Goal: Transaction & Acquisition: Purchase product/service

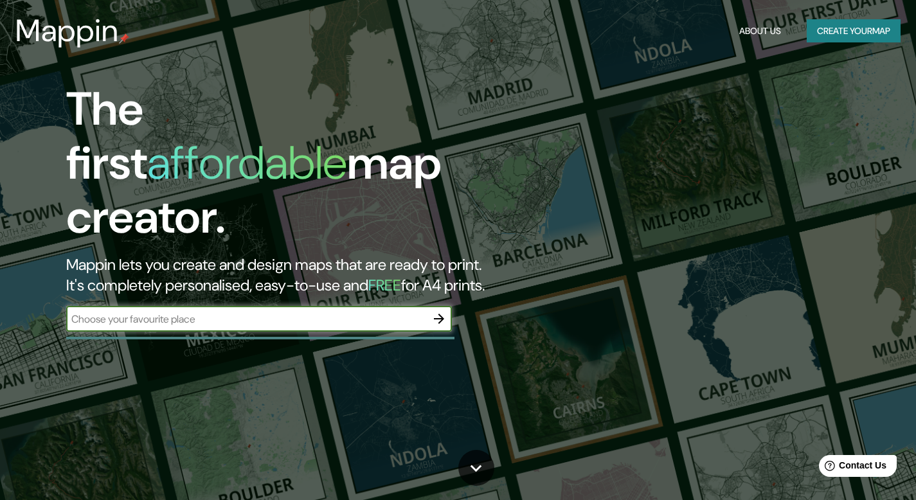
click at [111, 312] on input "text" at bounding box center [246, 319] width 360 height 15
type input "[GEOGRAPHIC_DATA]"
click at [433, 311] on icon "button" at bounding box center [438, 318] width 15 height 15
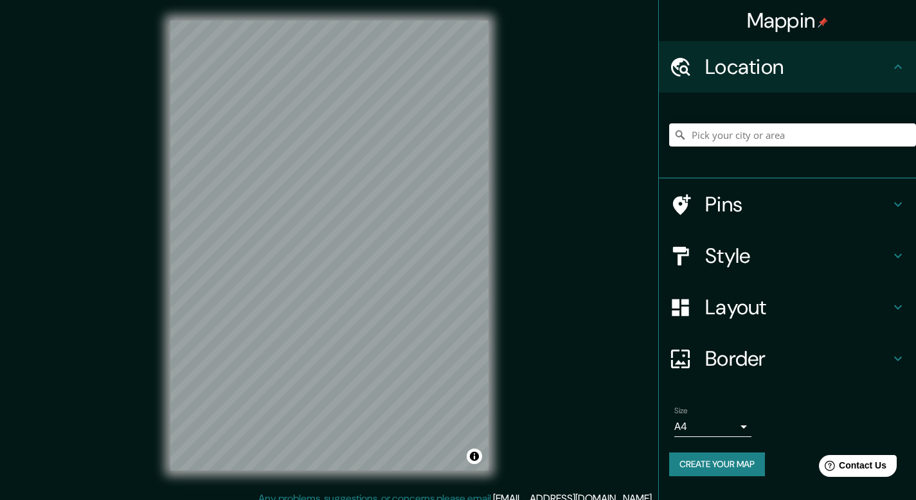
click at [537, 95] on div "Mappin Location Pins Style Layout Border Choose a border. Hint : you can make l…" at bounding box center [458, 256] width 916 height 512
click at [831, 131] on input "Pick your city or area" at bounding box center [792, 134] width 247 height 23
click at [761, 138] on input "[GEOGRAPHIC_DATA], [GEOGRAPHIC_DATA][PERSON_NAME], [GEOGRAPHIC_DATA]" at bounding box center [792, 134] width 247 height 23
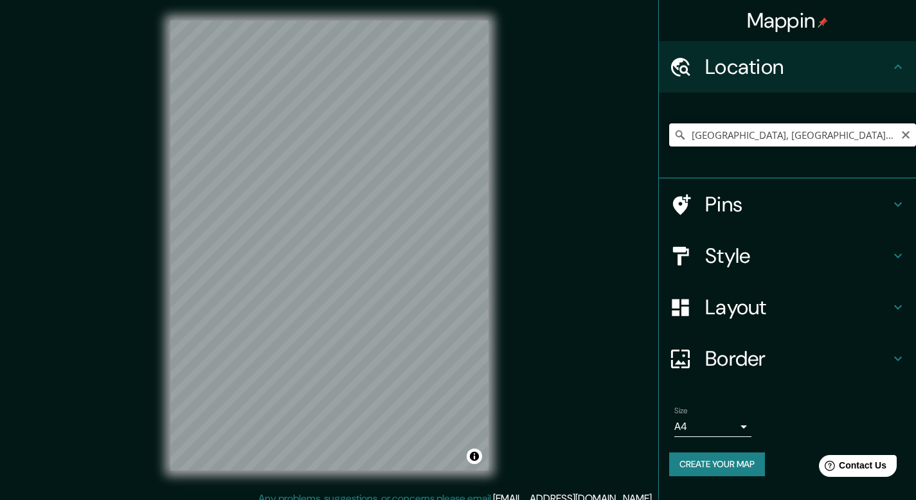
paste input "Av. [STREET_ADDRESS] Gral. [PERSON_NAME]"
click at [735, 129] on input "Los Pinos, [GEOGRAPHIC_DATA], [GEOGRAPHIC_DATA]" at bounding box center [792, 134] width 247 height 23
paste input "Av. [STREET_ADDRESS] Gral. [PERSON_NAME]"
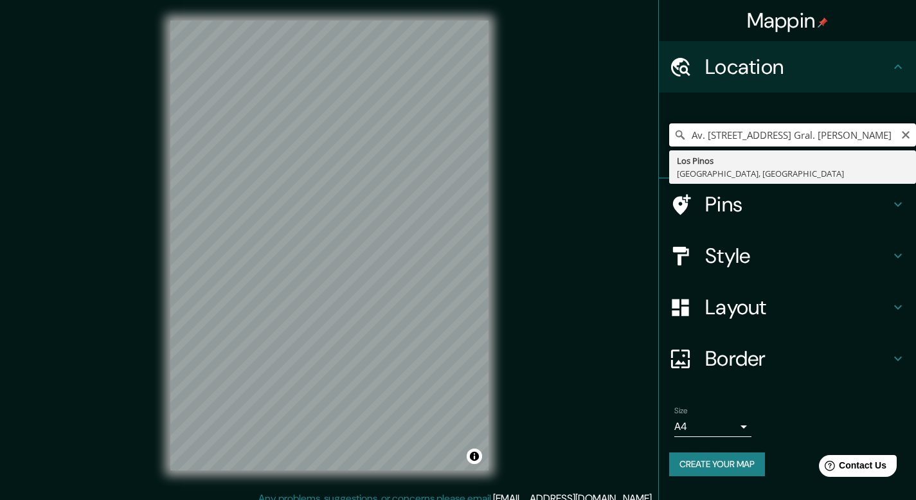
scroll to position [0, 112]
type input "Av. [STREET_ADDRESS] Gral. [PERSON_NAME]"
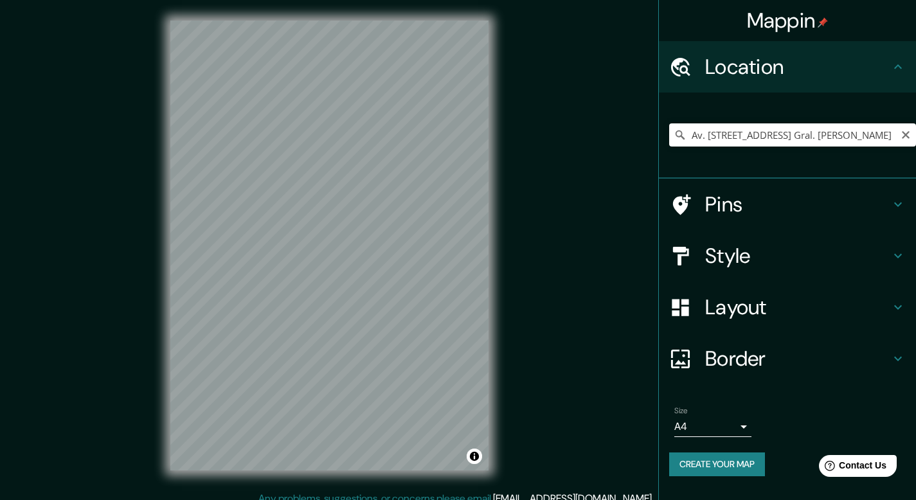
scroll to position [0, 0]
drag, startPoint x: 910, startPoint y: 134, endPoint x: 740, endPoint y: 134, distance: 169.7
click at [740, 134] on div "Av. [STREET_ADDRESS] Gral. [PERSON_NAME] Los Pinos [PERSON_NAME], [GEOGRAPHIC_D…" at bounding box center [792, 134] width 247 height 23
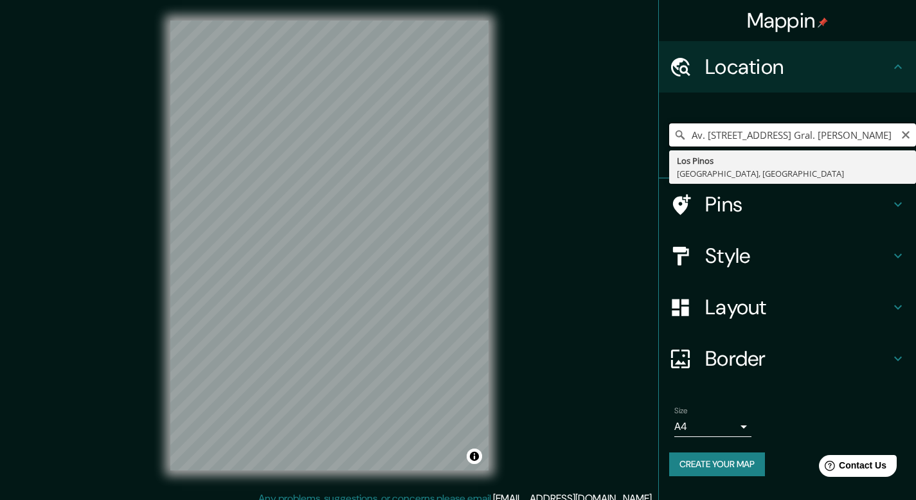
click at [740, 134] on input "Av. [STREET_ADDRESS] Gral. [PERSON_NAME]" at bounding box center [792, 134] width 247 height 23
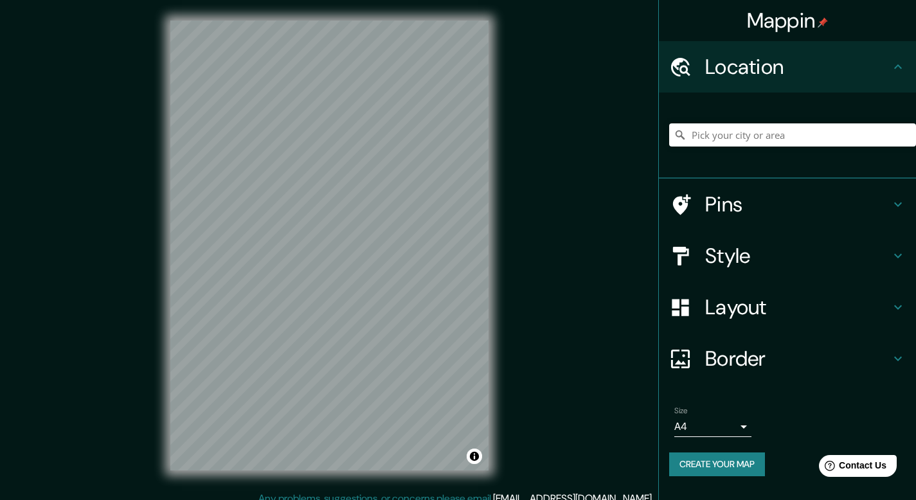
click at [590, 190] on div "Mappin Location Pins Style Layout Border Choose a border. Hint : you can make l…" at bounding box center [458, 256] width 916 height 512
click at [827, 141] on input "Pick your city or area" at bounding box center [792, 134] width 247 height 23
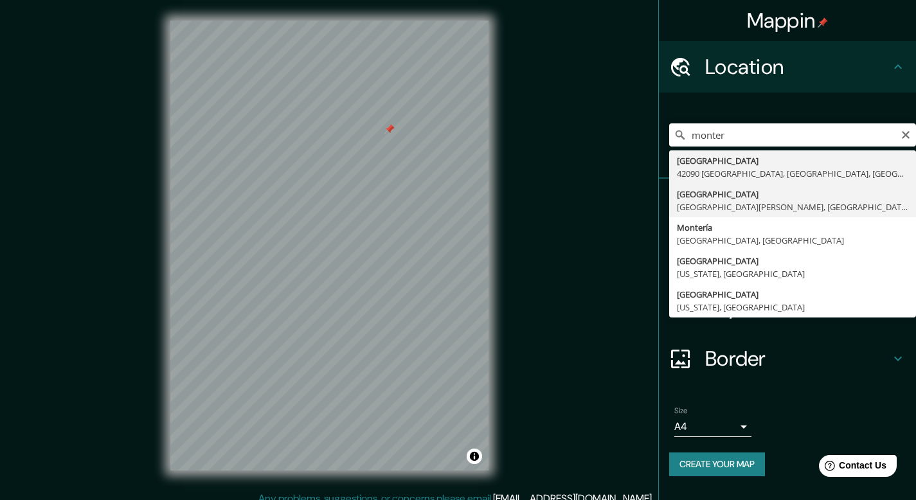
type input "[GEOGRAPHIC_DATA], [GEOGRAPHIC_DATA][PERSON_NAME], [GEOGRAPHIC_DATA]"
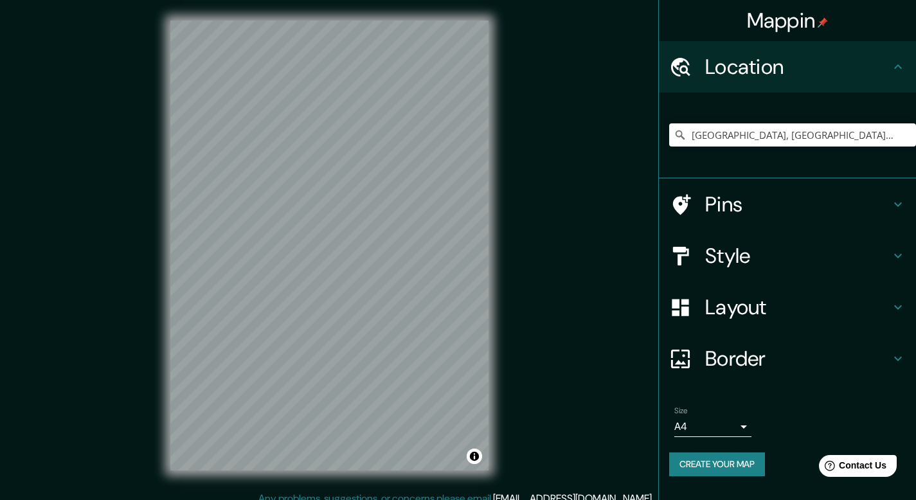
click at [703, 203] on div at bounding box center [687, 205] width 36 height 23
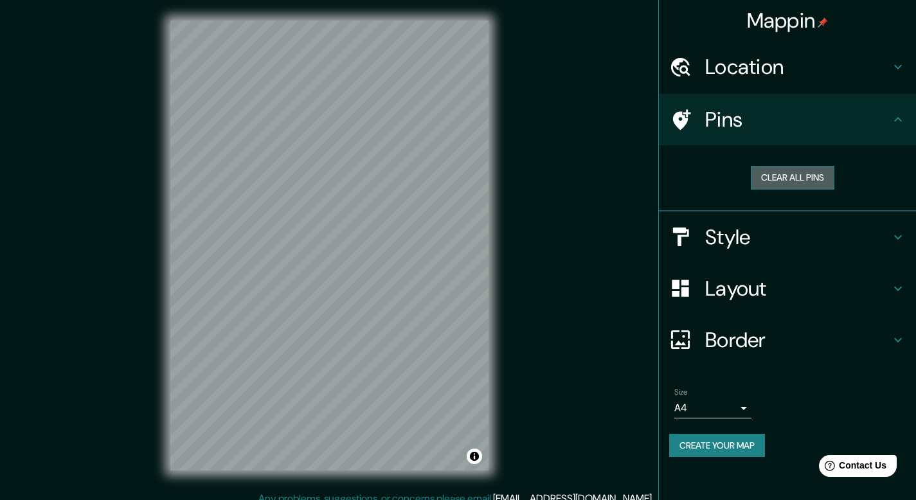
click at [797, 178] on button "Clear all pins" at bounding box center [793, 178] width 84 height 24
click at [888, 237] on h4 "Style" at bounding box center [797, 237] width 185 height 26
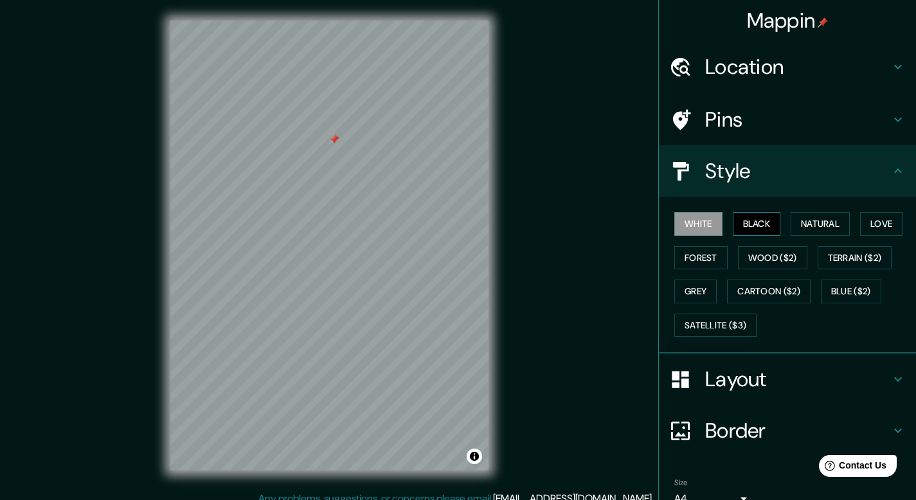
click at [757, 226] on button "Black" at bounding box center [757, 224] width 48 height 24
click at [829, 224] on button "Natural" at bounding box center [820, 224] width 59 height 24
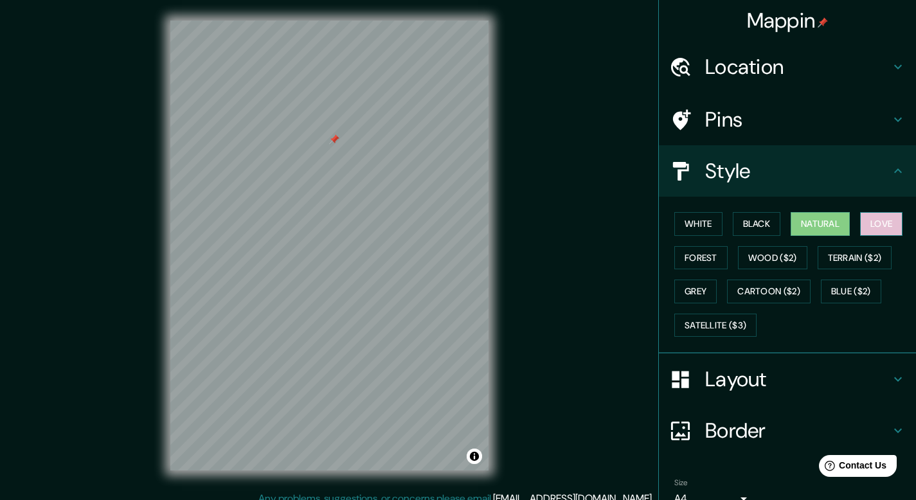
click at [870, 226] on button "Love" at bounding box center [881, 224] width 42 height 24
click at [700, 228] on button "White" at bounding box center [698, 224] width 48 height 24
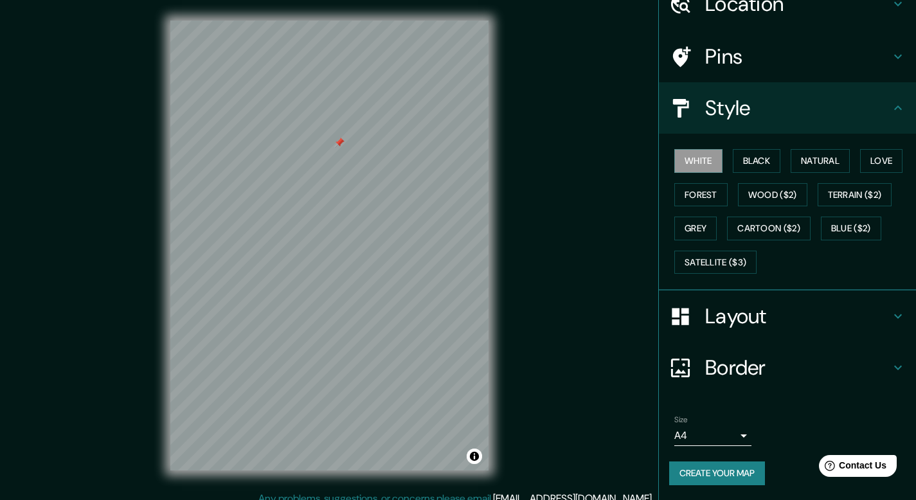
drag, startPoint x: 336, startPoint y: 140, endPoint x: 341, endPoint y: 146, distance: 7.7
click at [341, 146] on div at bounding box center [339, 143] width 10 height 10
click at [890, 314] on icon at bounding box center [897, 316] width 15 height 15
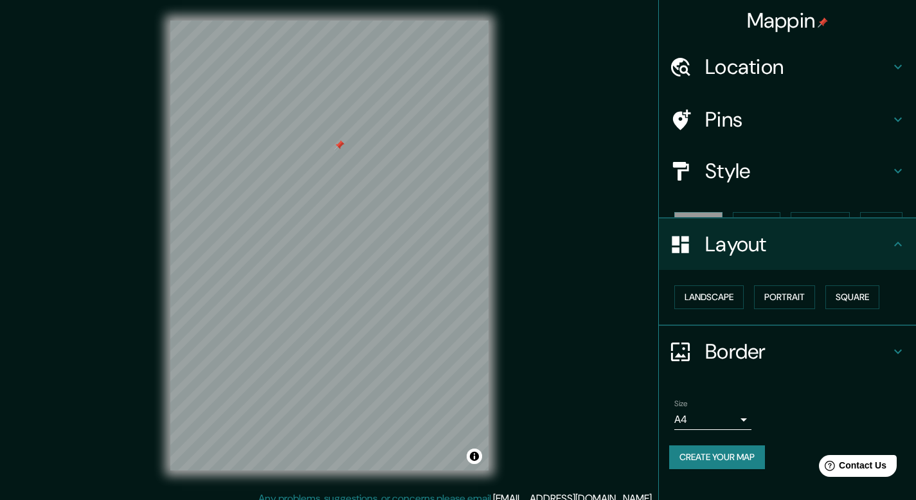
scroll to position [0, 0]
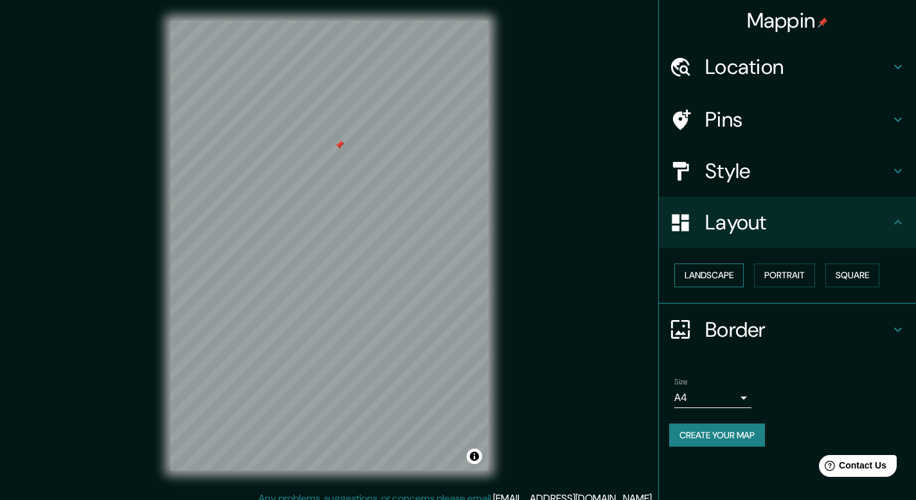
click at [726, 275] on button "Landscape" at bounding box center [708, 276] width 69 height 24
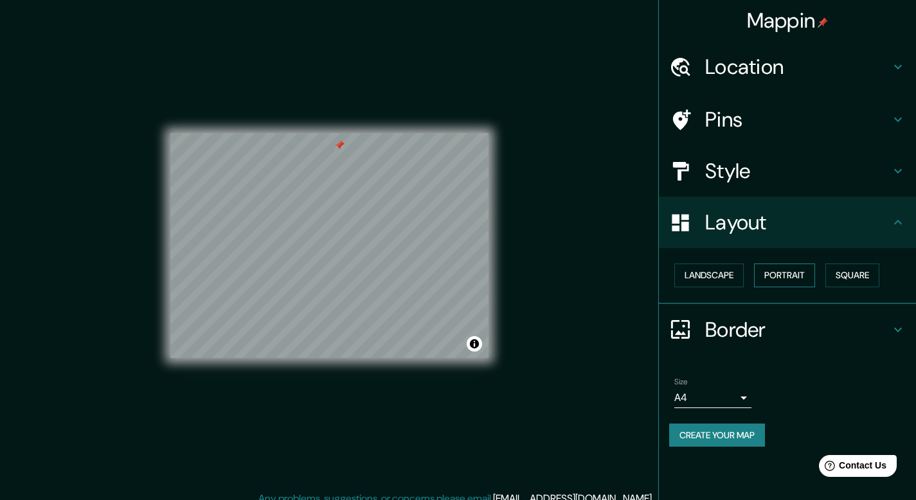
click at [798, 275] on button "Portrait" at bounding box center [784, 276] width 61 height 24
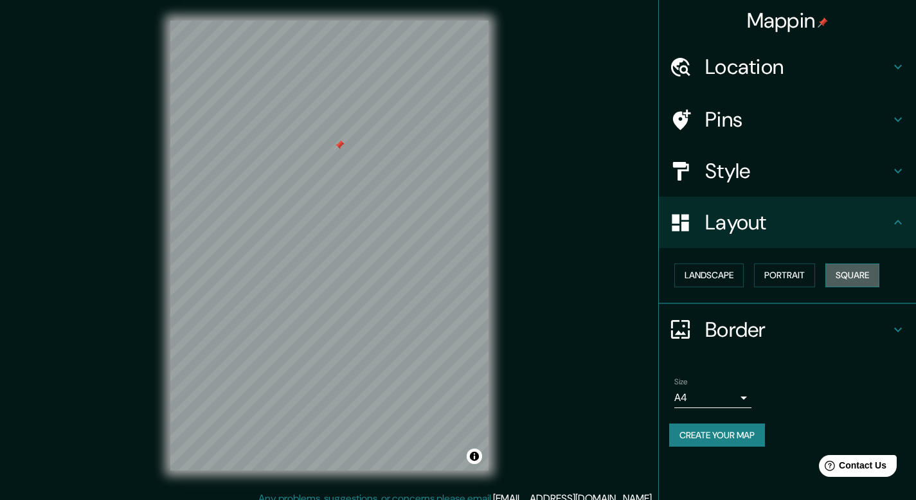
click at [846, 275] on button "Square" at bounding box center [852, 276] width 54 height 24
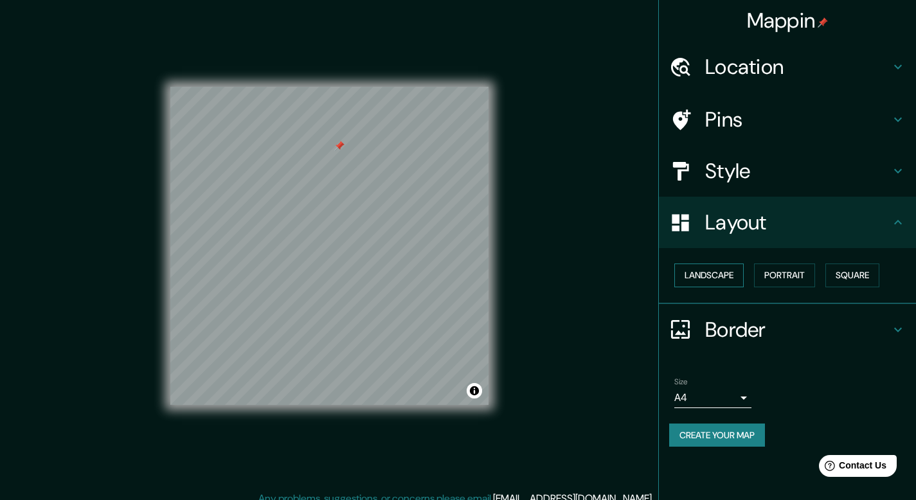
click at [709, 276] on button "Landscape" at bounding box center [708, 276] width 69 height 24
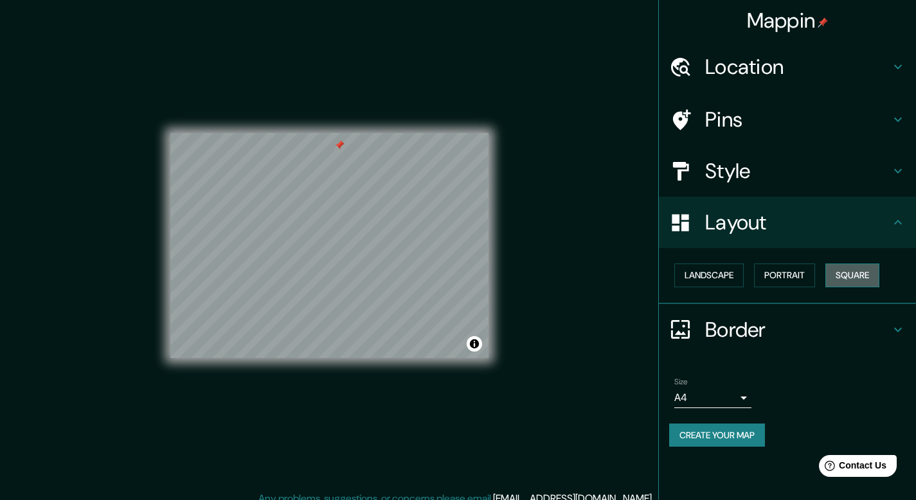
click at [840, 276] on button "Square" at bounding box center [852, 276] width 54 height 24
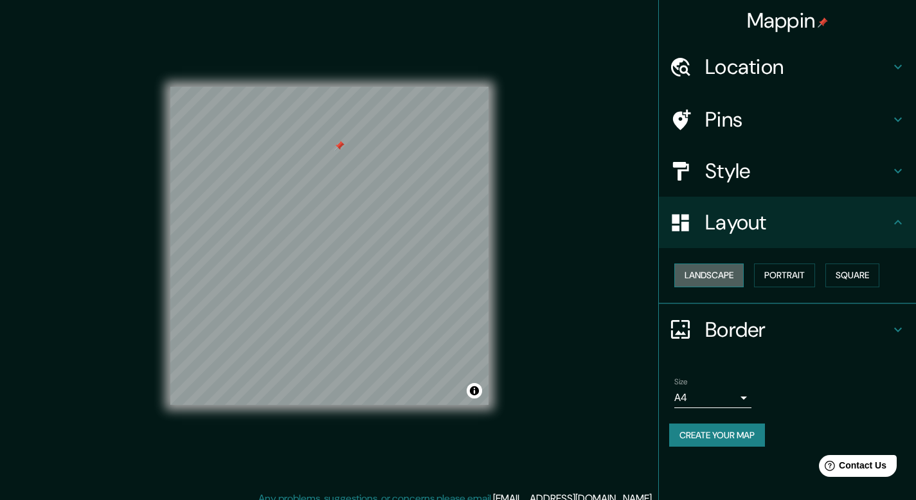
click at [726, 277] on button "Landscape" at bounding box center [708, 276] width 69 height 24
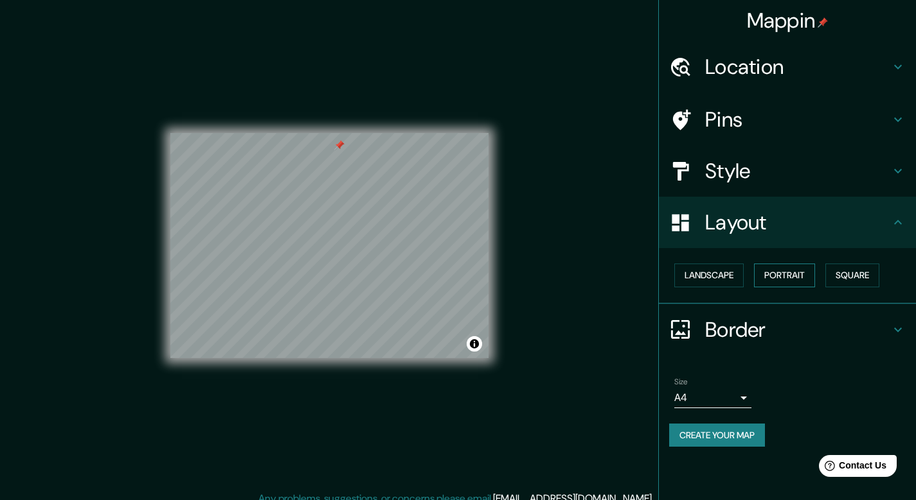
click at [809, 280] on button "Portrait" at bounding box center [784, 276] width 61 height 24
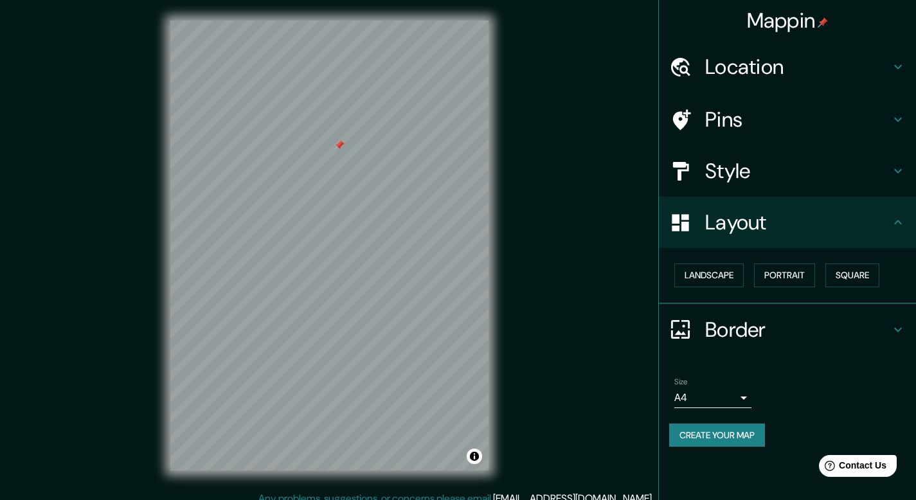
scroll to position [12, 0]
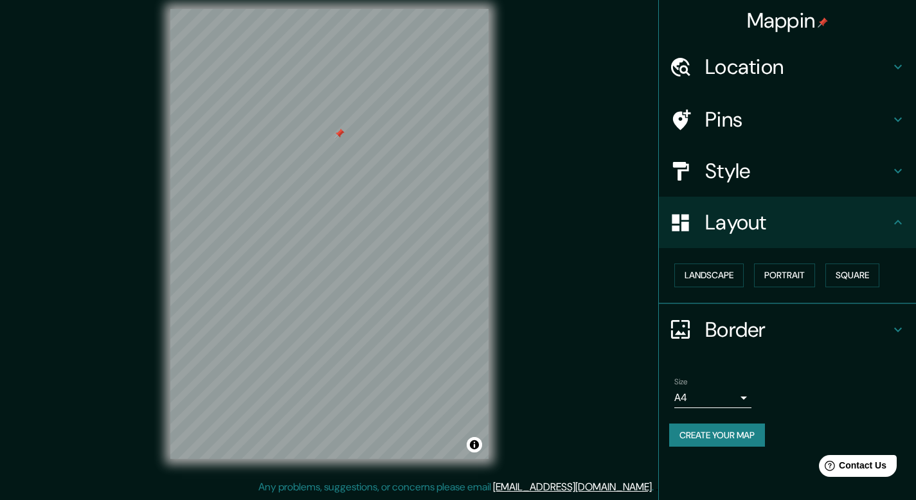
click at [747, 398] on body "Mappin Location [GEOGRAPHIC_DATA], [GEOGRAPHIC_DATA][PERSON_NAME], [GEOGRAPHIC_…" at bounding box center [458, 238] width 916 height 500
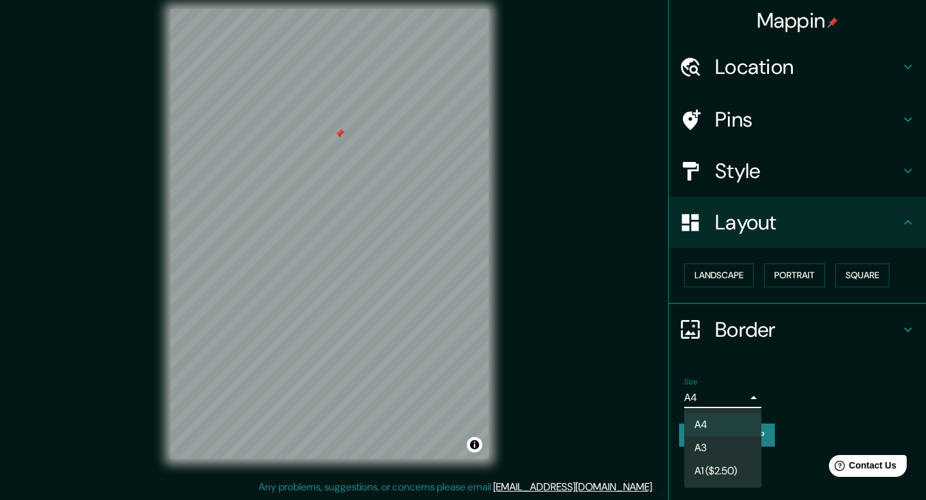
click at [745, 453] on li "A3" at bounding box center [722, 448] width 77 height 23
click at [744, 402] on body "Mappin Location [GEOGRAPHIC_DATA], [GEOGRAPHIC_DATA][PERSON_NAME], [GEOGRAPHIC_…" at bounding box center [463, 238] width 926 height 500
click at [744, 422] on li "A4" at bounding box center [722, 424] width 77 height 23
type input "single"
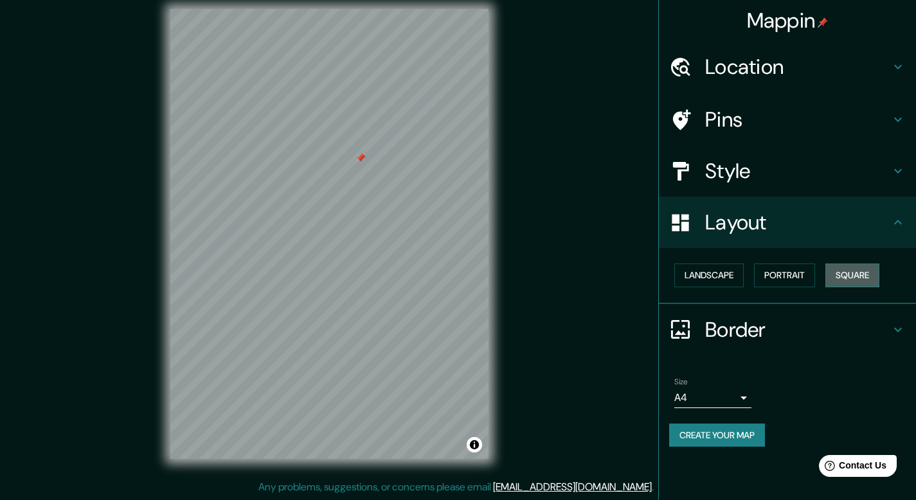
click at [862, 273] on button "Square" at bounding box center [852, 276] width 54 height 24
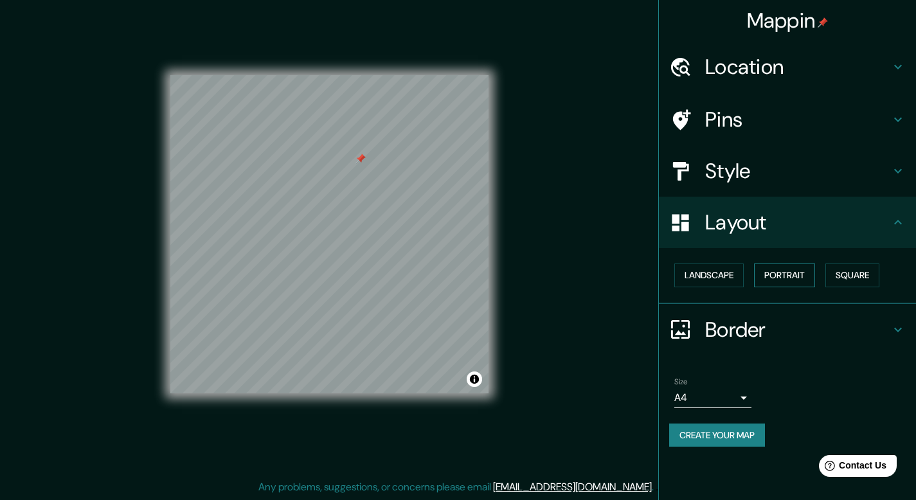
click at [811, 282] on button "Portrait" at bounding box center [784, 276] width 61 height 24
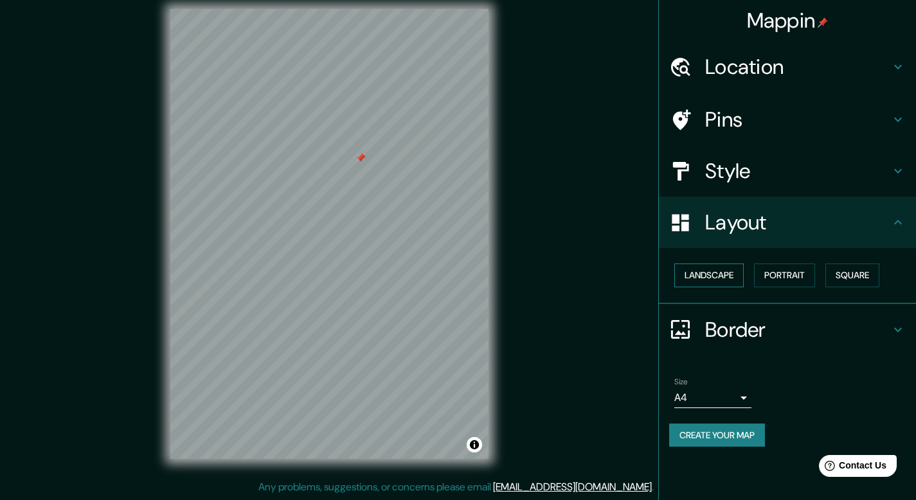
click at [733, 270] on button "Landscape" at bounding box center [708, 276] width 69 height 24
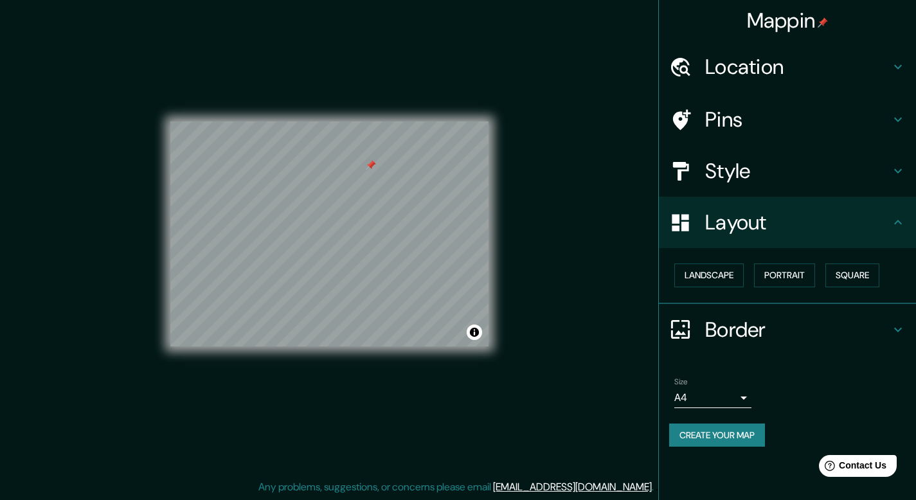
click at [848, 323] on h4 "Border" at bounding box center [797, 330] width 185 height 26
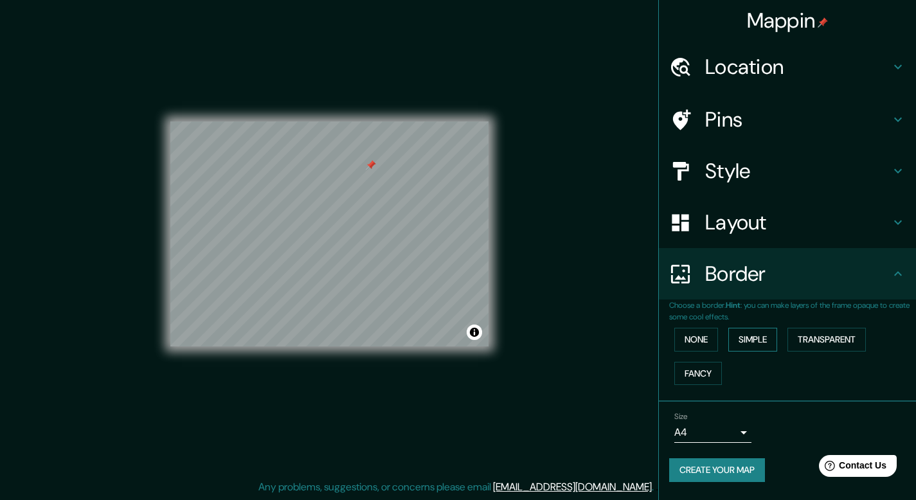
click at [767, 340] on button "Simple" at bounding box center [752, 340] width 49 height 24
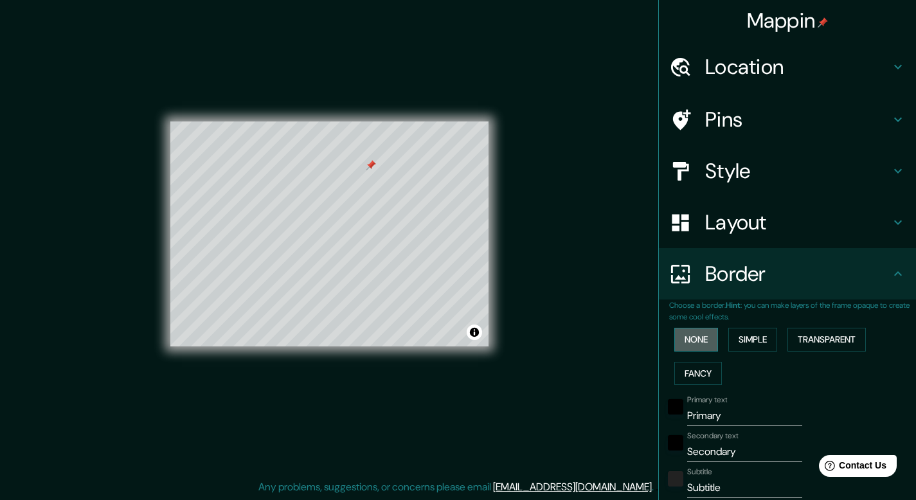
click at [674, 338] on button "None" at bounding box center [696, 340] width 44 height 24
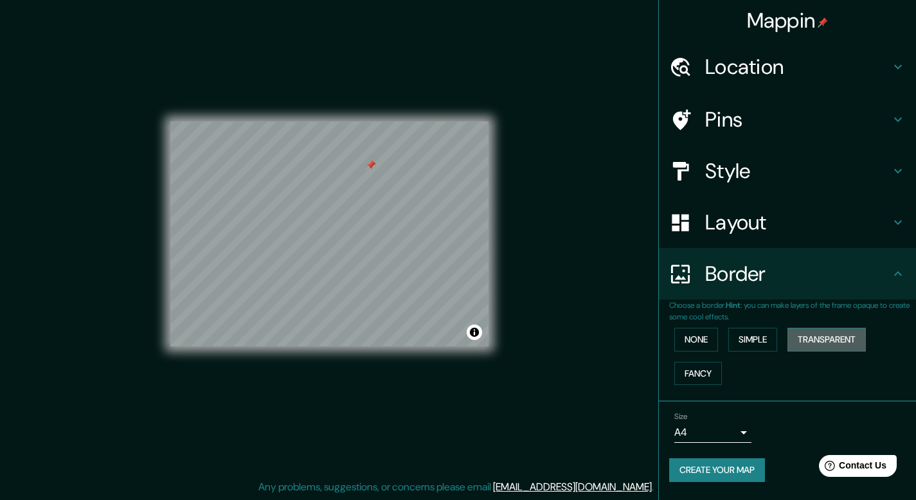
click at [822, 340] on button "Transparent" at bounding box center [827, 340] width 78 height 24
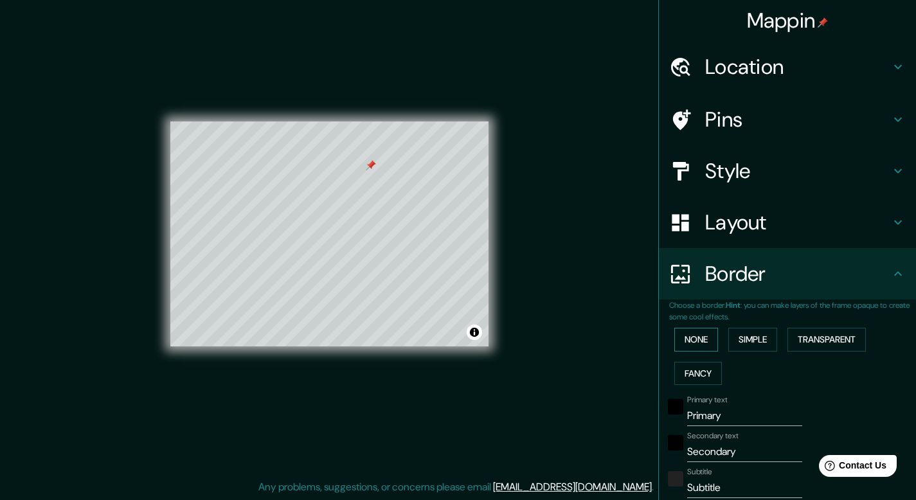
click at [696, 341] on button "None" at bounding box center [696, 340] width 44 height 24
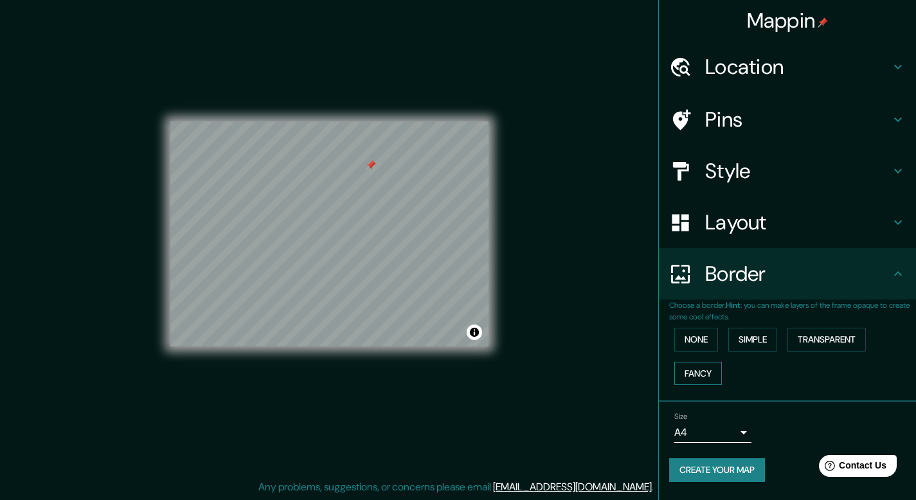
click at [696, 370] on button "Fancy" at bounding box center [698, 374] width 48 height 24
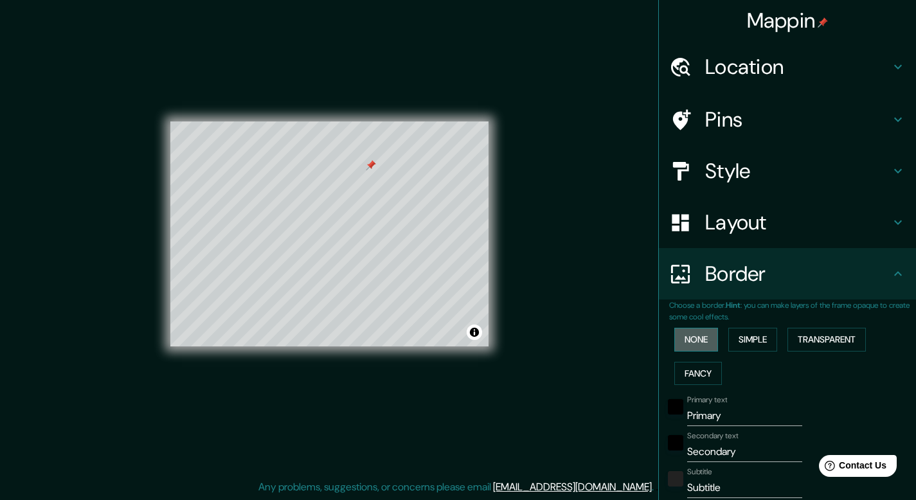
click at [685, 338] on button "None" at bounding box center [696, 340] width 44 height 24
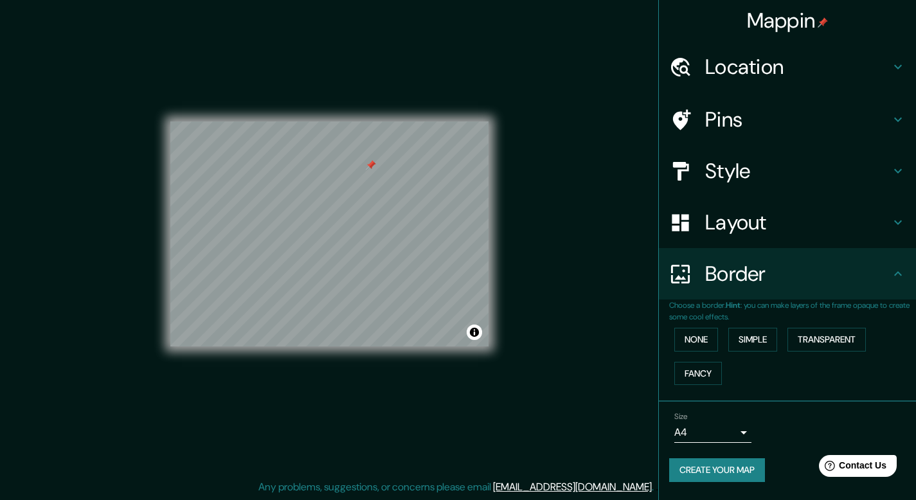
click at [871, 215] on h4 "Layout" at bounding box center [797, 223] width 185 height 26
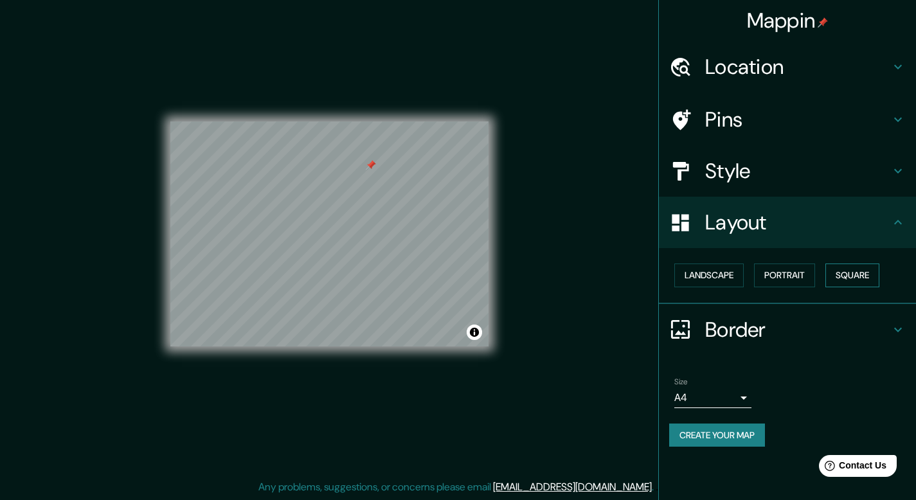
click at [863, 282] on button "Square" at bounding box center [852, 276] width 54 height 24
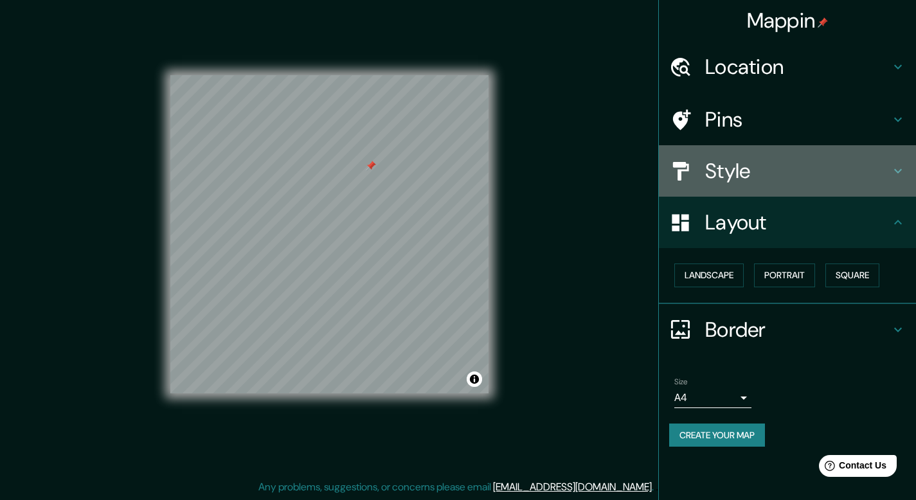
click at [824, 182] on h4 "Style" at bounding box center [797, 171] width 185 height 26
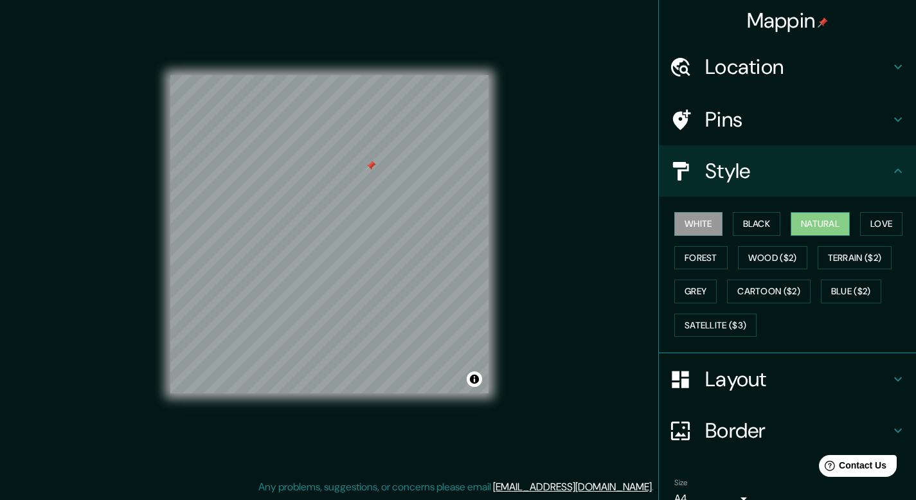
click at [829, 226] on button "Natural" at bounding box center [820, 224] width 59 height 24
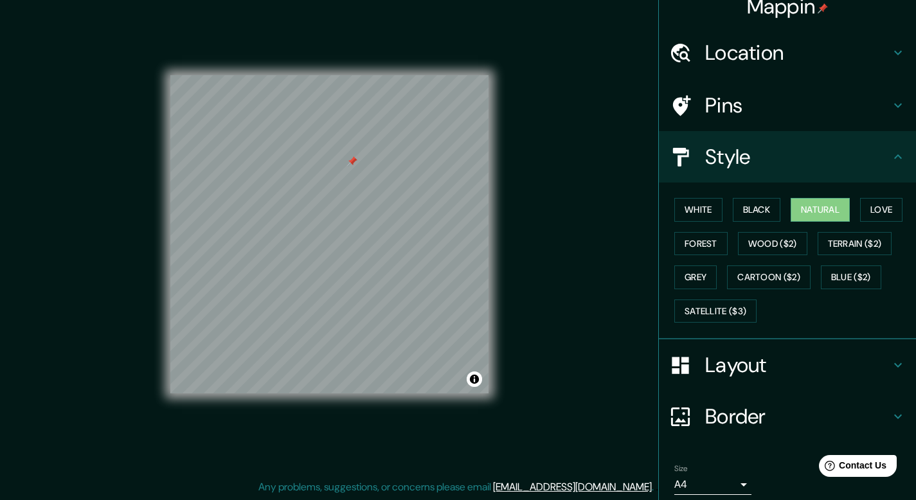
scroll to position [0, 0]
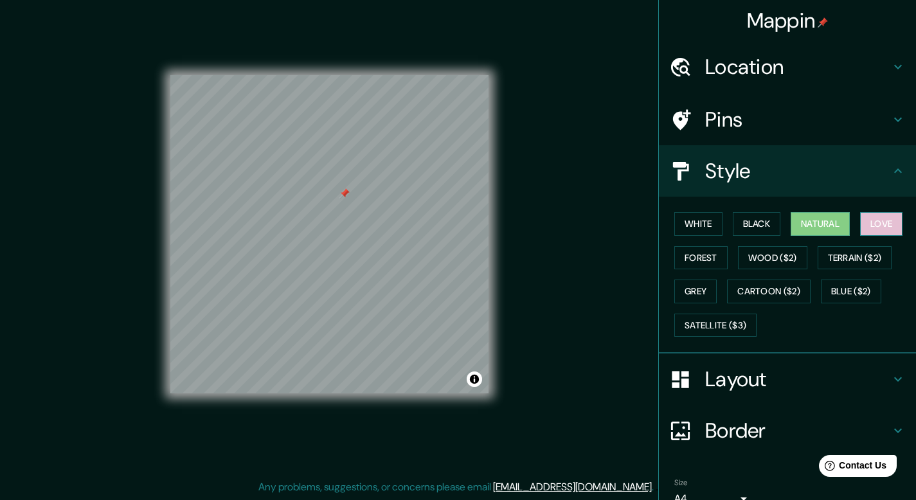
click at [860, 225] on button "Love" at bounding box center [881, 224] width 42 height 24
click at [674, 220] on button "White" at bounding box center [698, 224] width 48 height 24
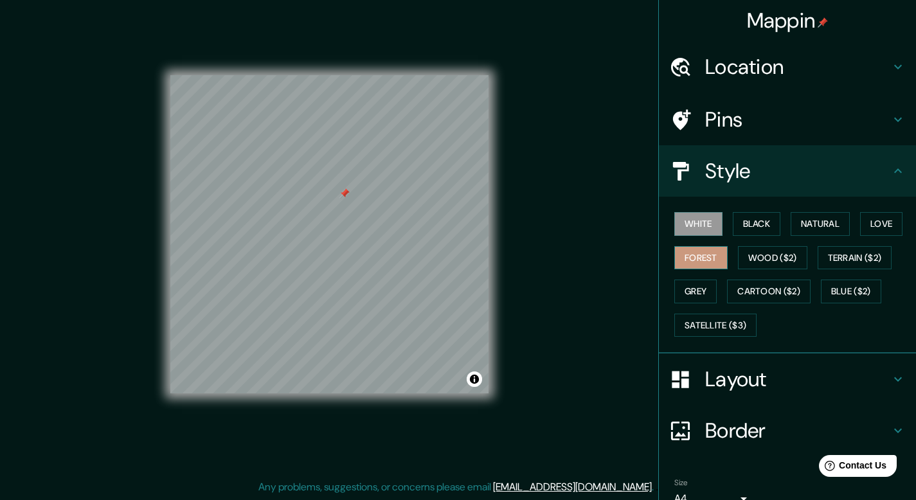
click at [694, 258] on button "Forest" at bounding box center [700, 258] width 53 height 24
click at [738, 255] on button "Wood ($2)" at bounding box center [772, 258] width 69 height 24
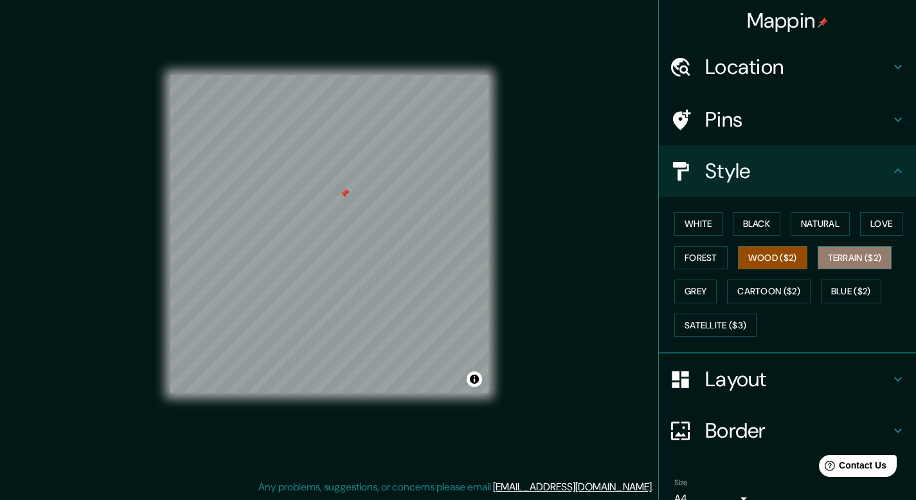
click at [844, 258] on button "Terrain ($2)" at bounding box center [855, 258] width 75 height 24
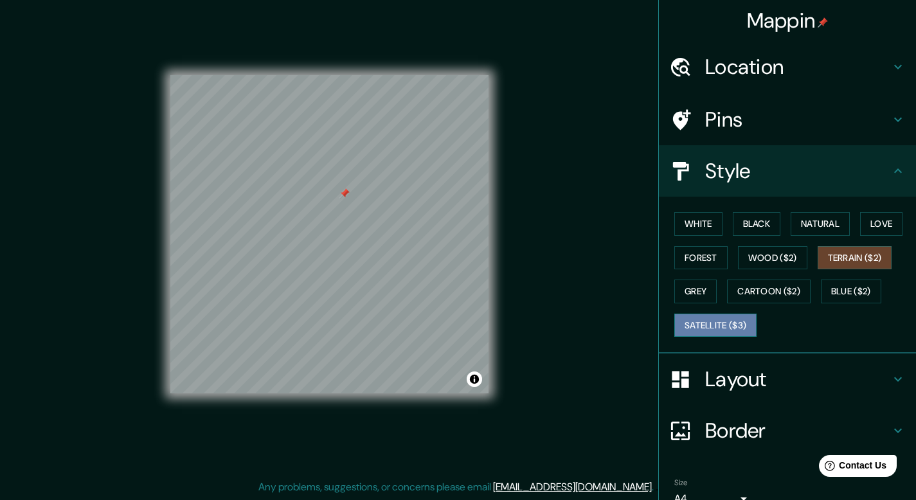
click at [720, 320] on button "Satellite ($3)" at bounding box center [715, 326] width 82 height 24
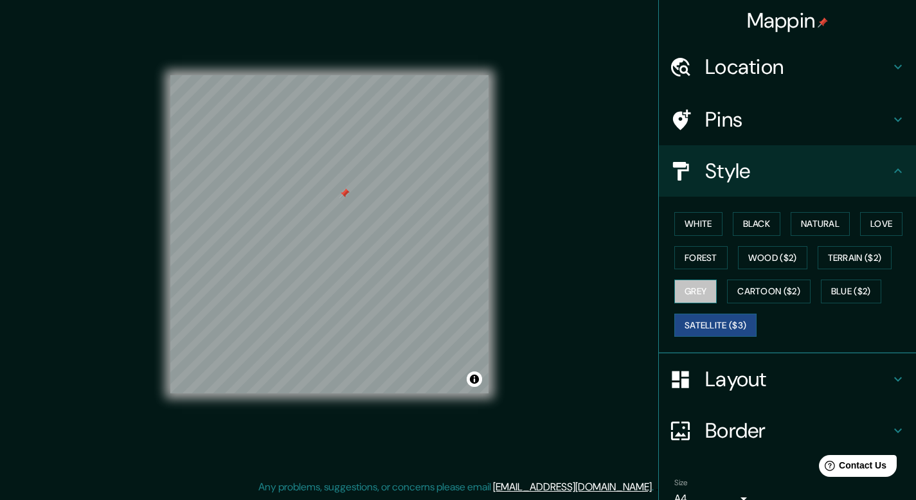
click at [689, 298] on button "Grey" at bounding box center [695, 292] width 42 height 24
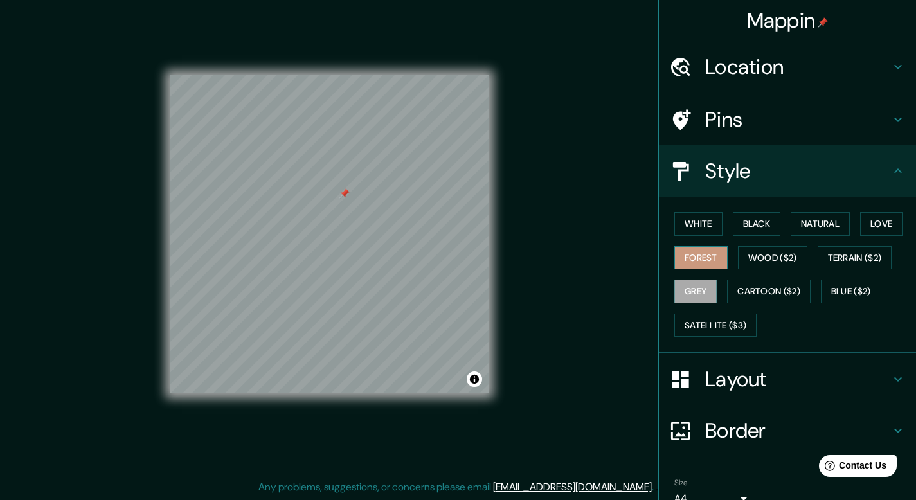
click at [693, 260] on button "Forest" at bounding box center [700, 258] width 53 height 24
click at [690, 287] on button "Grey" at bounding box center [695, 292] width 42 height 24
click at [688, 312] on div "White Black Natural Love Forest Wood ($2) Terrain ($2) Grey Cartoon ($2) Blue (…" at bounding box center [792, 274] width 247 height 135
click at [689, 323] on button "Satellite ($3)" at bounding box center [715, 326] width 82 height 24
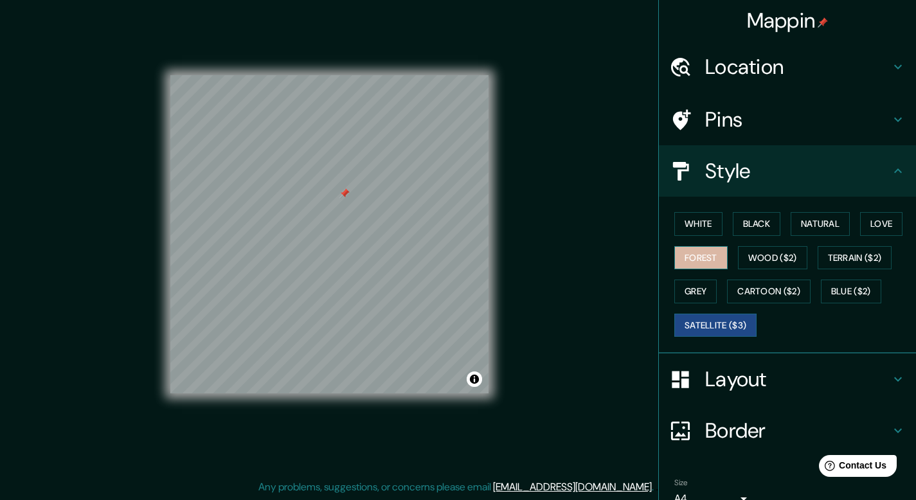
click at [695, 256] on button "Forest" at bounding box center [700, 258] width 53 height 24
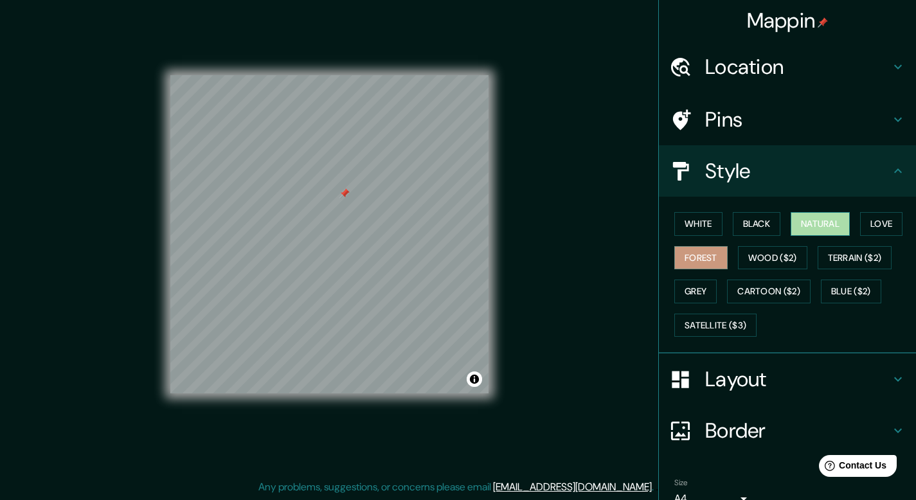
click at [797, 224] on button "Natural" at bounding box center [820, 224] width 59 height 24
click at [752, 225] on button "Black" at bounding box center [757, 224] width 48 height 24
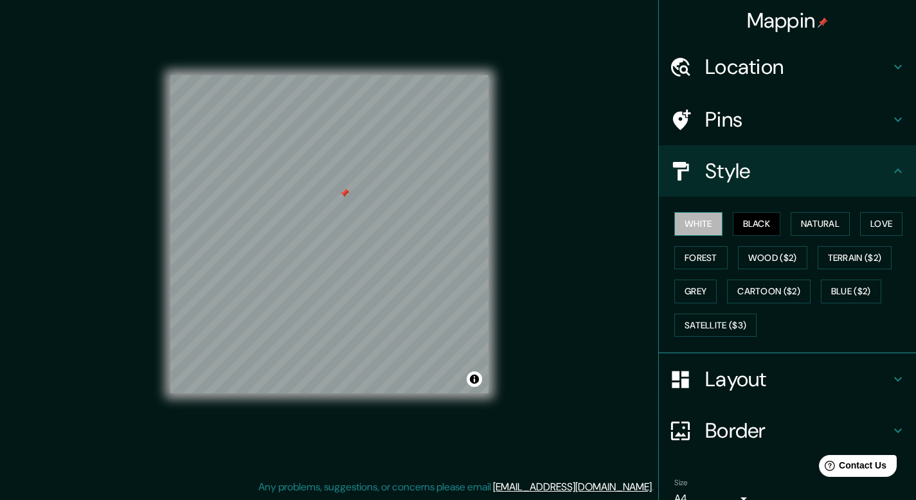
click at [698, 225] on button "White" at bounding box center [698, 224] width 48 height 24
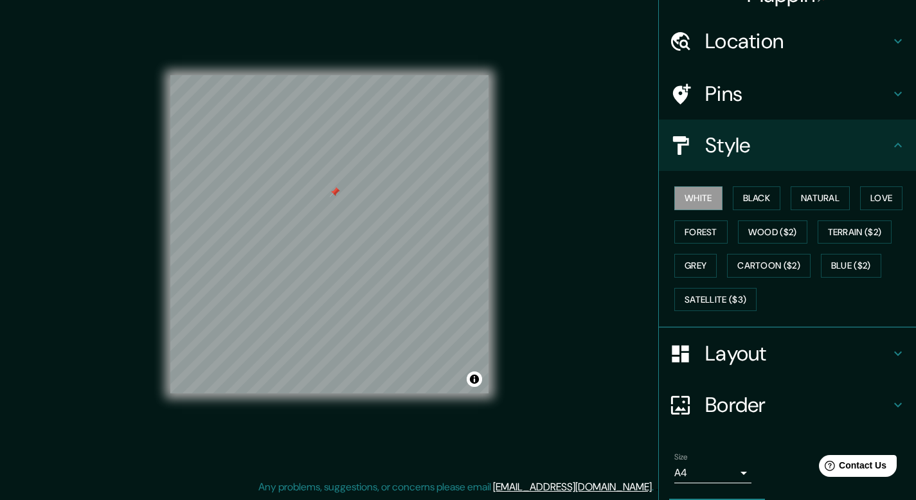
scroll to position [63, 0]
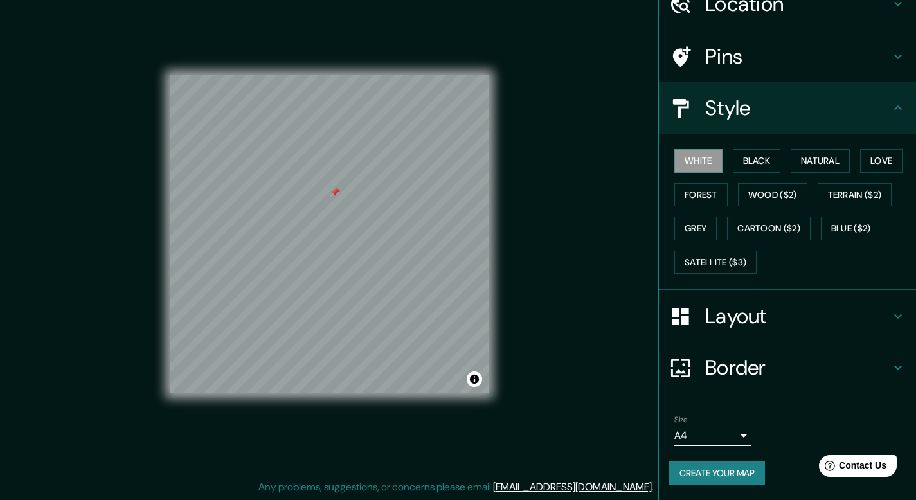
click at [890, 53] on icon at bounding box center [897, 56] width 15 height 15
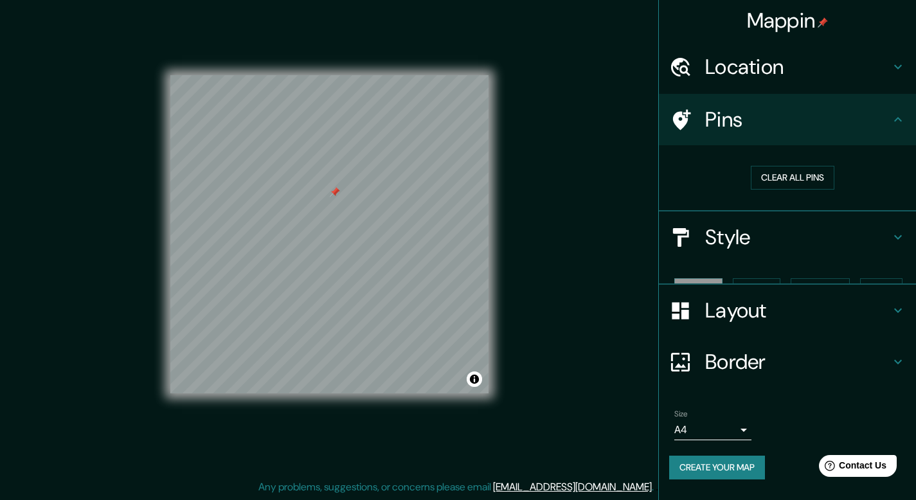
scroll to position [0, 0]
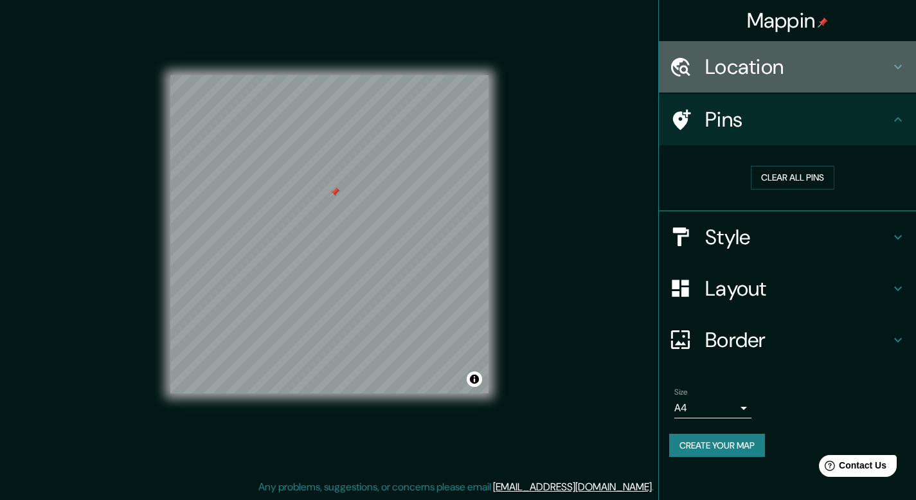
click at [878, 71] on h4 "Location" at bounding box center [797, 67] width 185 height 26
